Goal: Check status: Check status

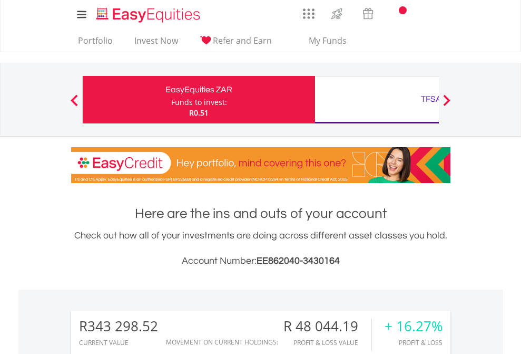
scroll to position [101, 166]
click at [171, 100] on div "Funds to invest:" at bounding box center [199, 102] width 56 height 11
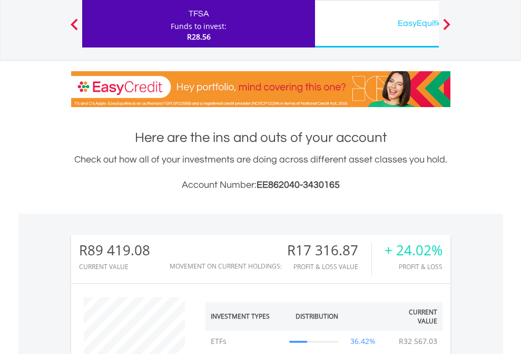
click at [377, 24] on div "EasyEquities USD" at bounding box center [432, 23] width 220 height 15
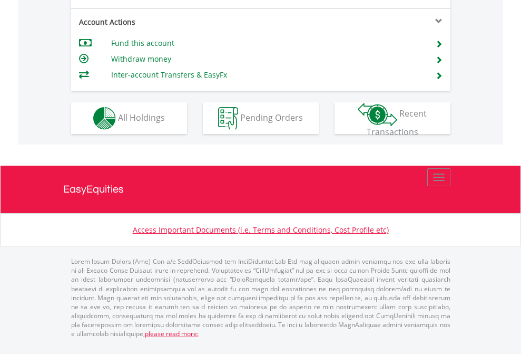
scroll to position [990, 0]
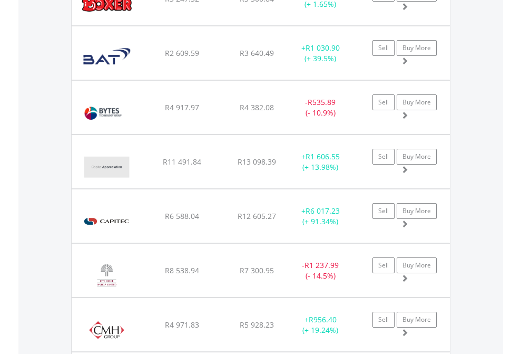
scroll to position [101, 166]
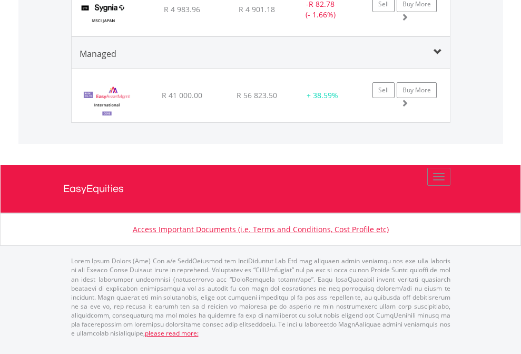
scroll to position [101, 166]
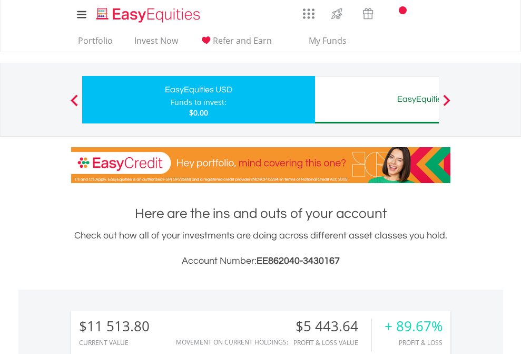
scroll to position [101, 166]
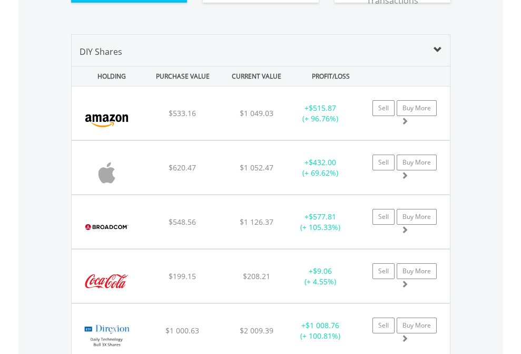
scroll to position [1194, 0]
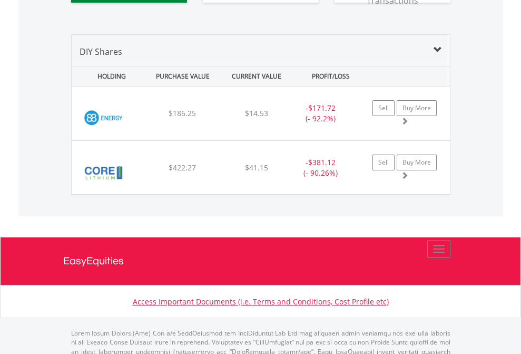
scroll to position [1173, 0]
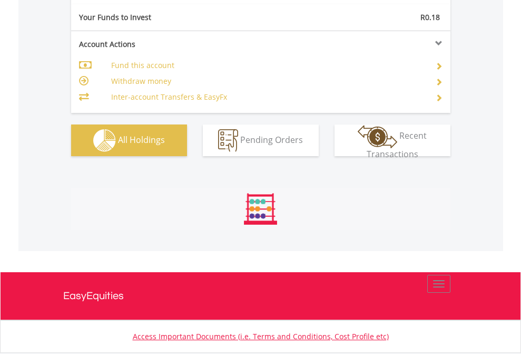
scroll to position [1173, 0]
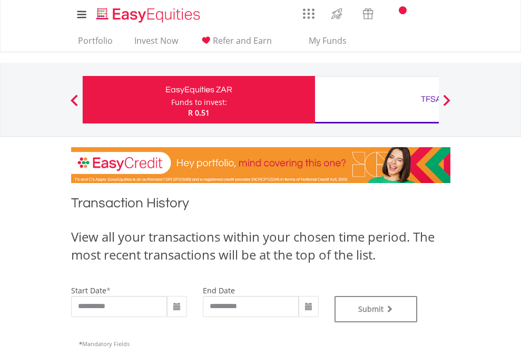
type input "**********"
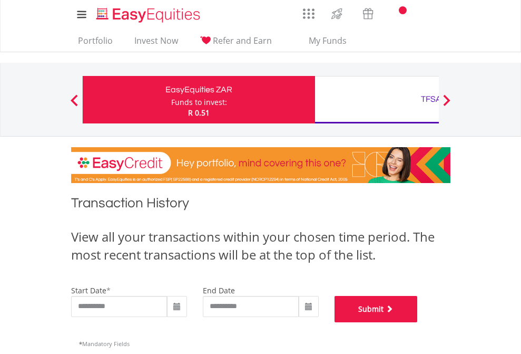
click at [418, 322] on button "Submit" at bounding box center [376, 309] width 83 height 26
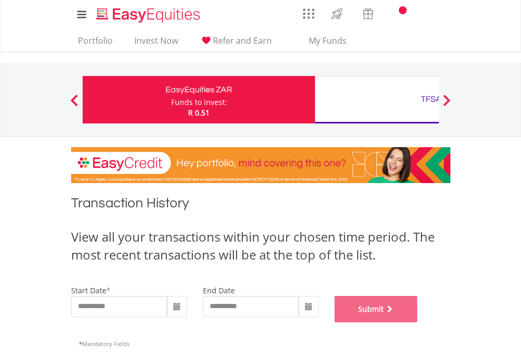
scroll to position [428, 0]
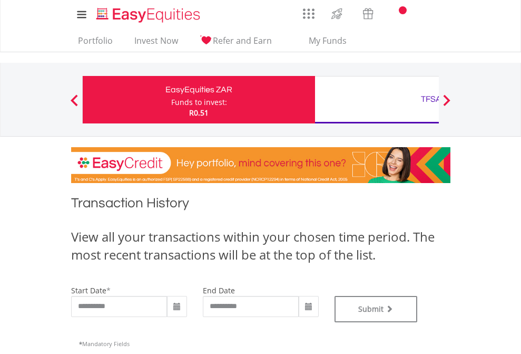
click at [377, 100] on div "TFSA" at bounding box center [432, 99] width 220 height 15
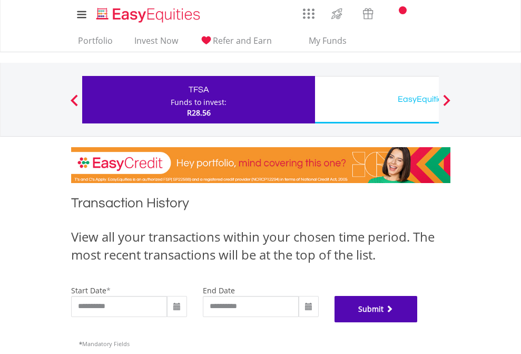
click at [418, 322] on button "Submit" at bounding box center [376, 309] width 83 height 26
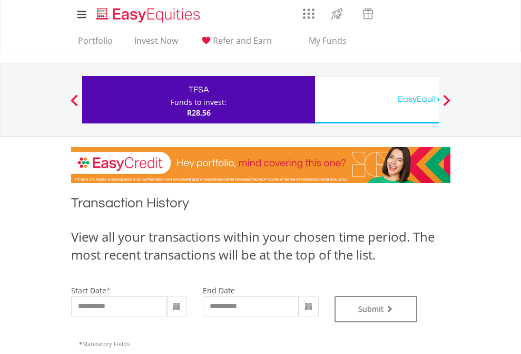
click at [377, 100] on div "EasyEquities USD" at bounding box center [432, 99] width 220 height 15
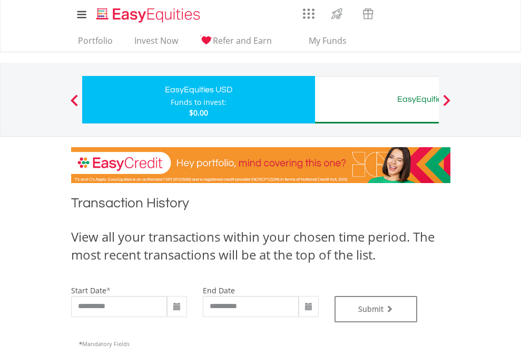
type input "**********"
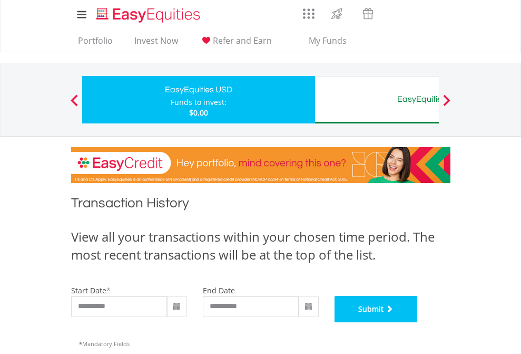
click at [418, 322] on button "Submit" at bounding box center [376, 309] width 83 height 26
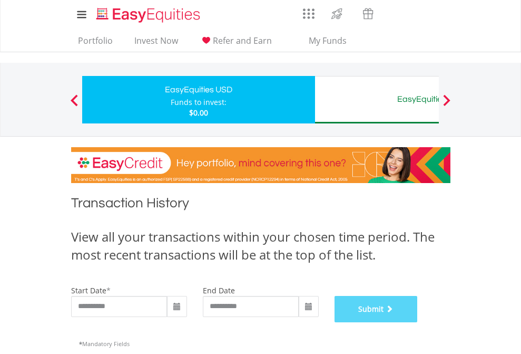
scroll to position [428, 0]
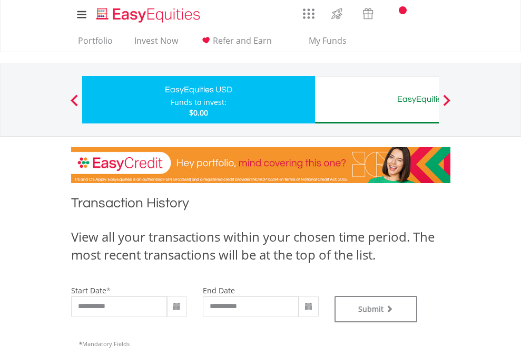
click at [377, 100] on div "EasyEquities AUD" at bounding box center [432, 99] width 220 height 15
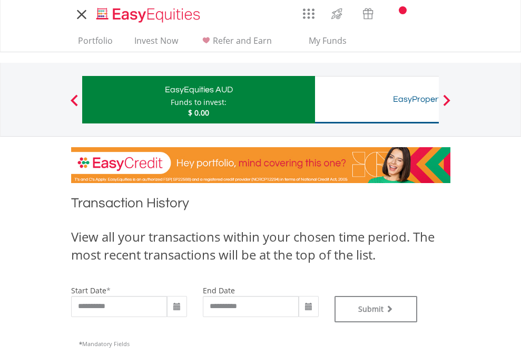
type input "**********"
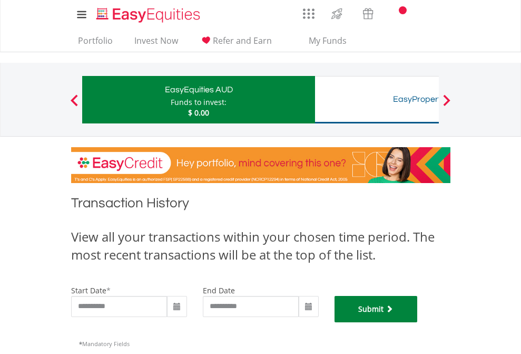
click at [418, 322] on button "Submit" at bounding box center [376, 309] width 83 height 26
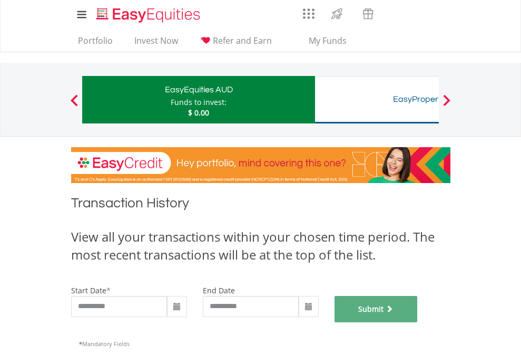
scroll to position [428, 0]
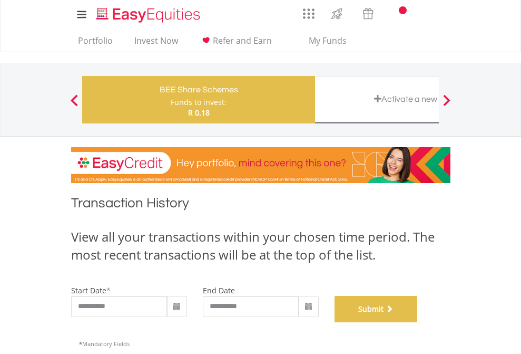
click at [418, 322] on button "Submit" at bounding box center [376, 309] width 83 height 26
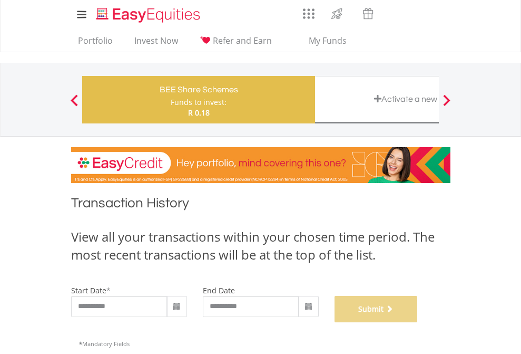
scroll to position [428, 0]
